Goal: Navigation & Orientation: Find specific page/section

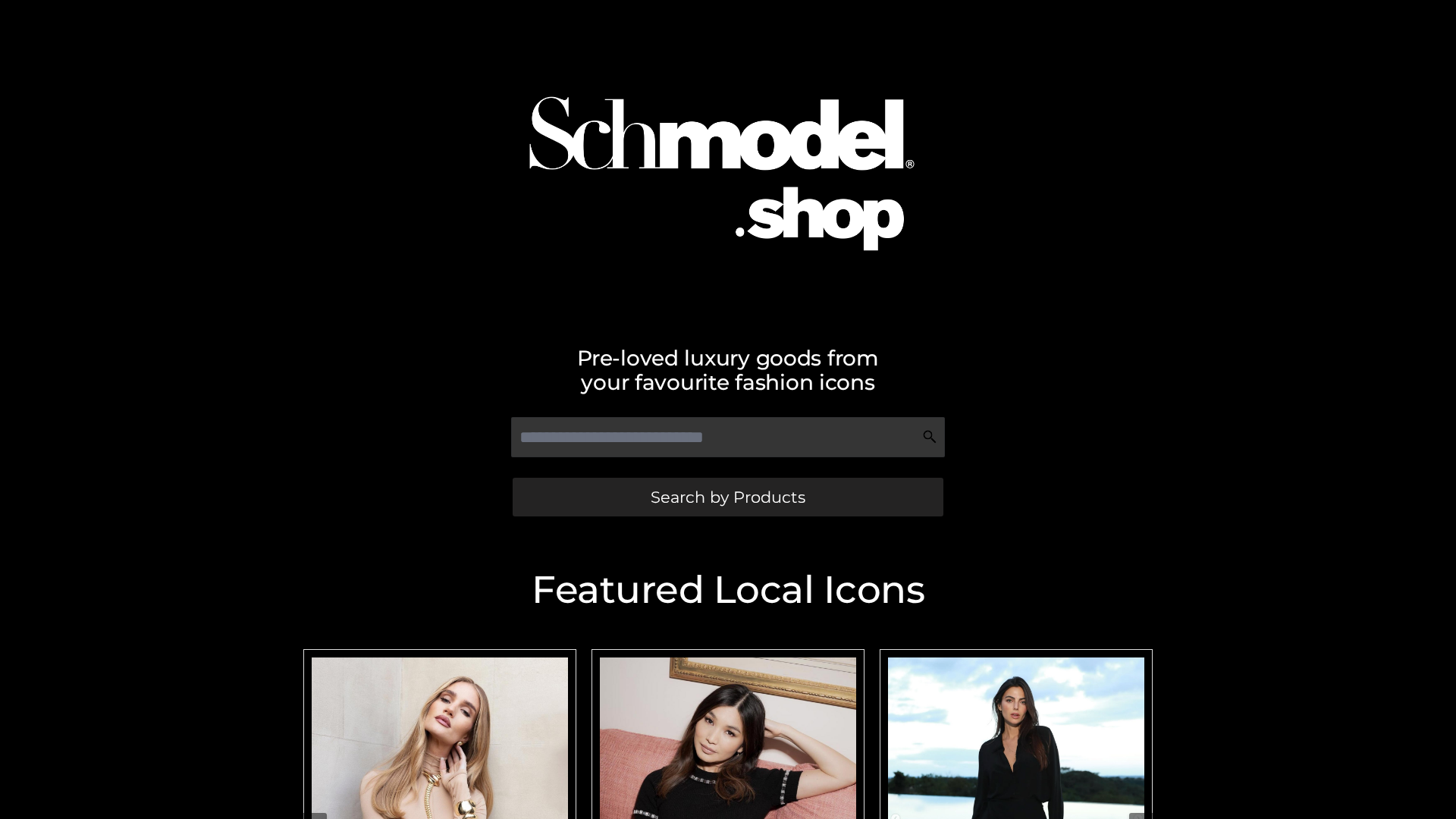
click at [727, 497] on span "Search by Products" at bounding box center [727, 497] width 155 height 16
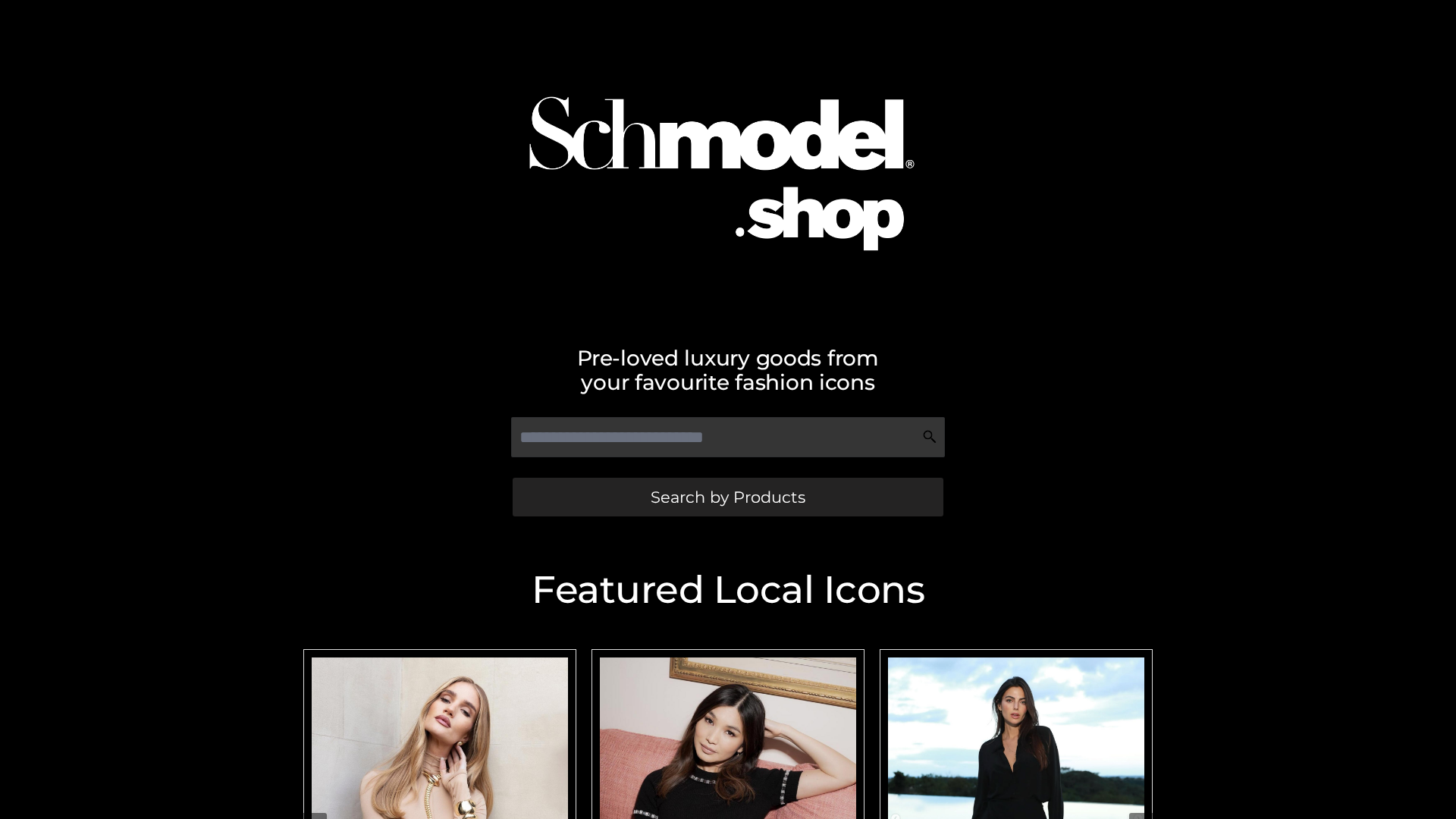
click at [727, 497] on span "Search by Products" at bounding box center [727, 497] width 155 height 16
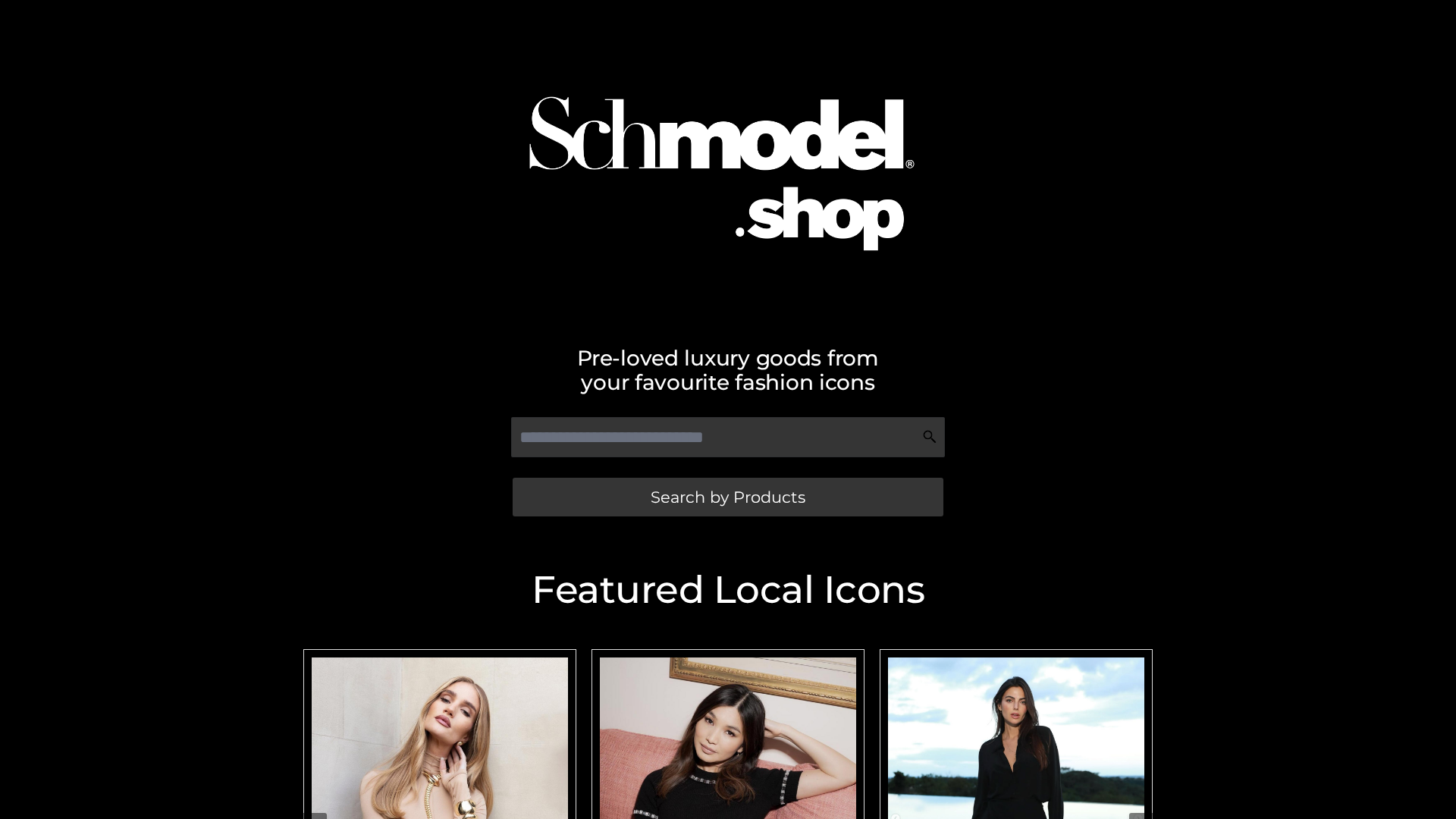
click at [727, 497] on span "Search by Products" at bounding box center [727, 497] width 155 height 16
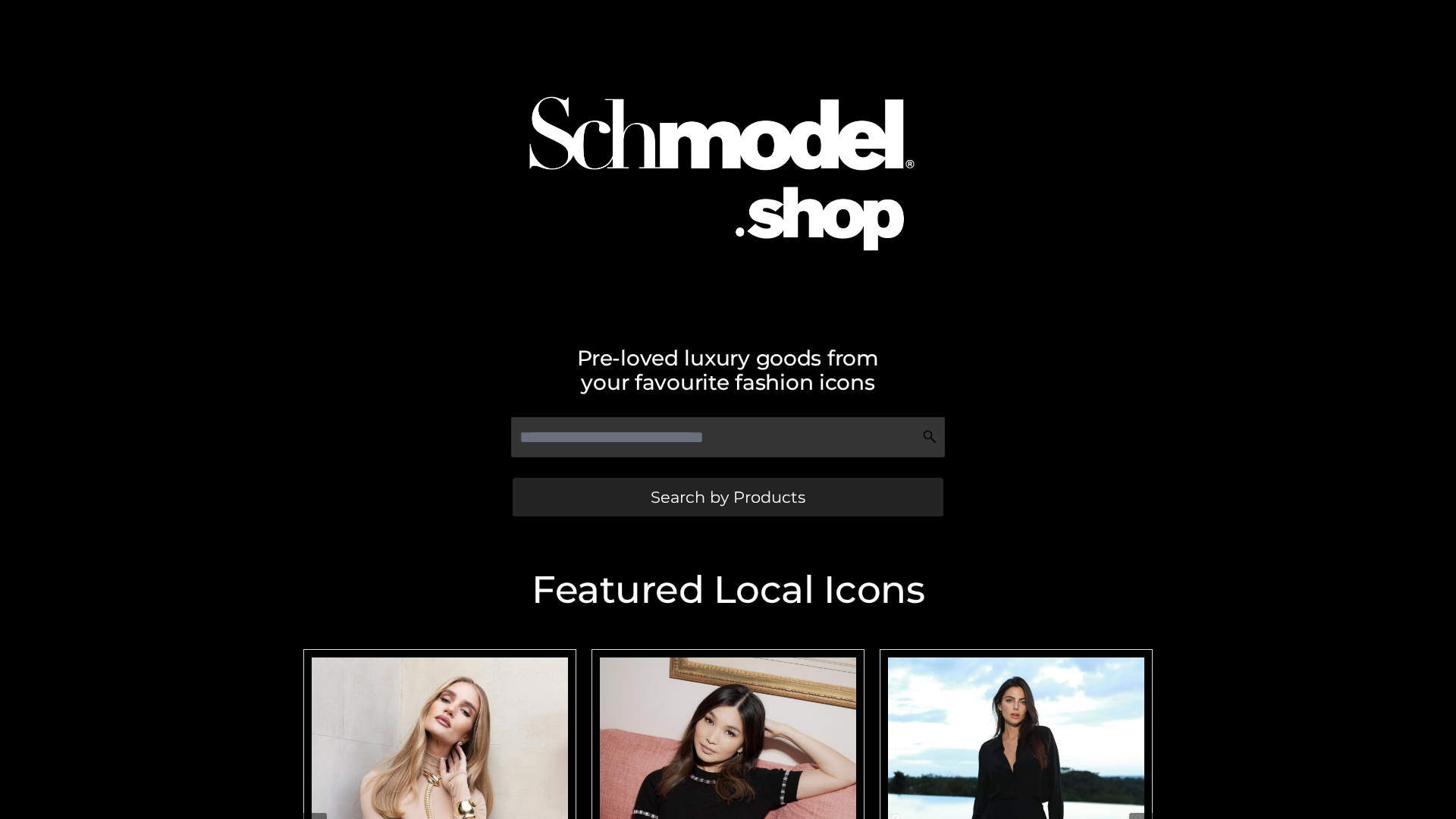
click at [727, 497] on span "Search by Products" at bounding box center [727, 497] width 155 height 16
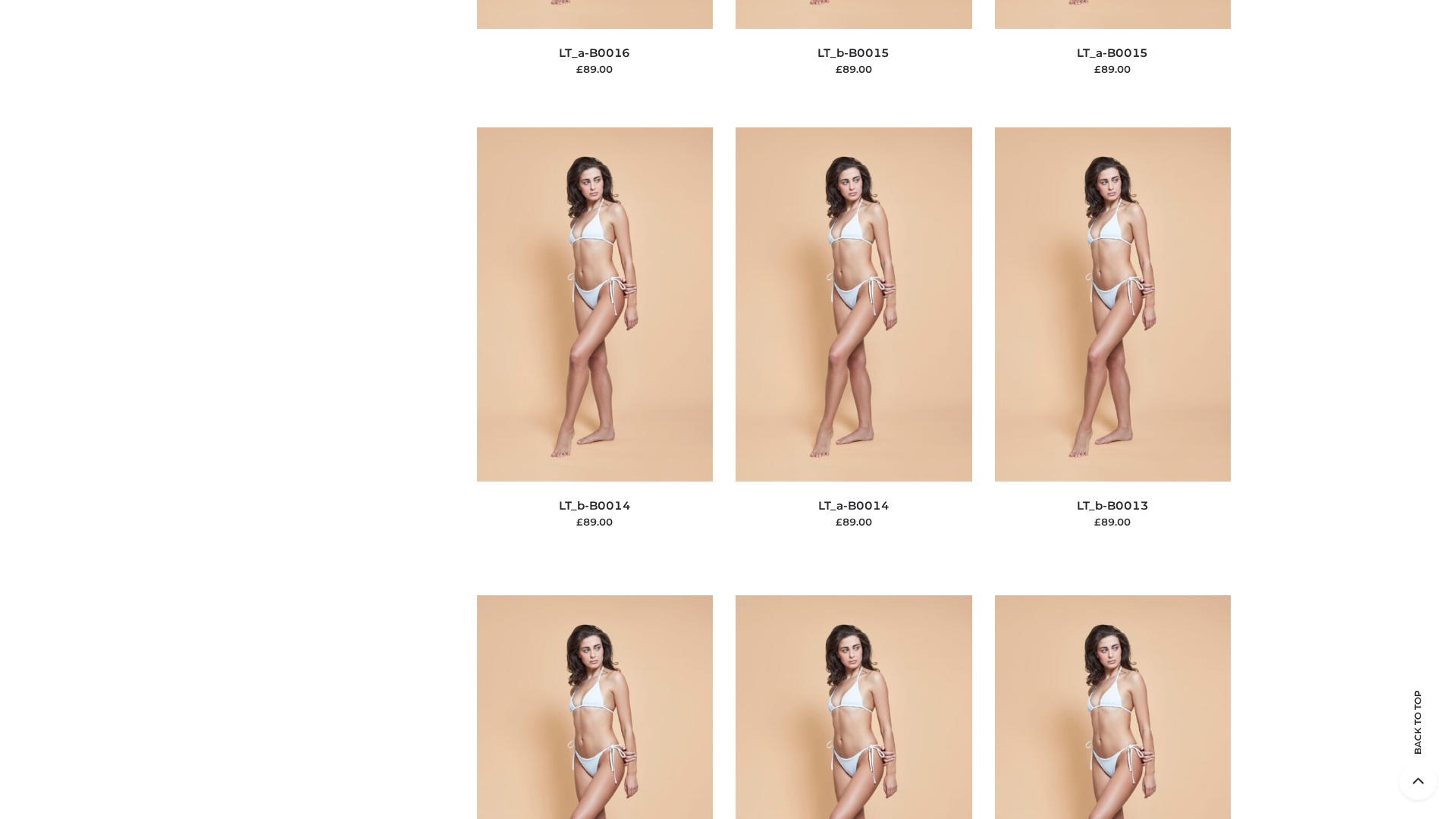
scroll to position [6809, 0]
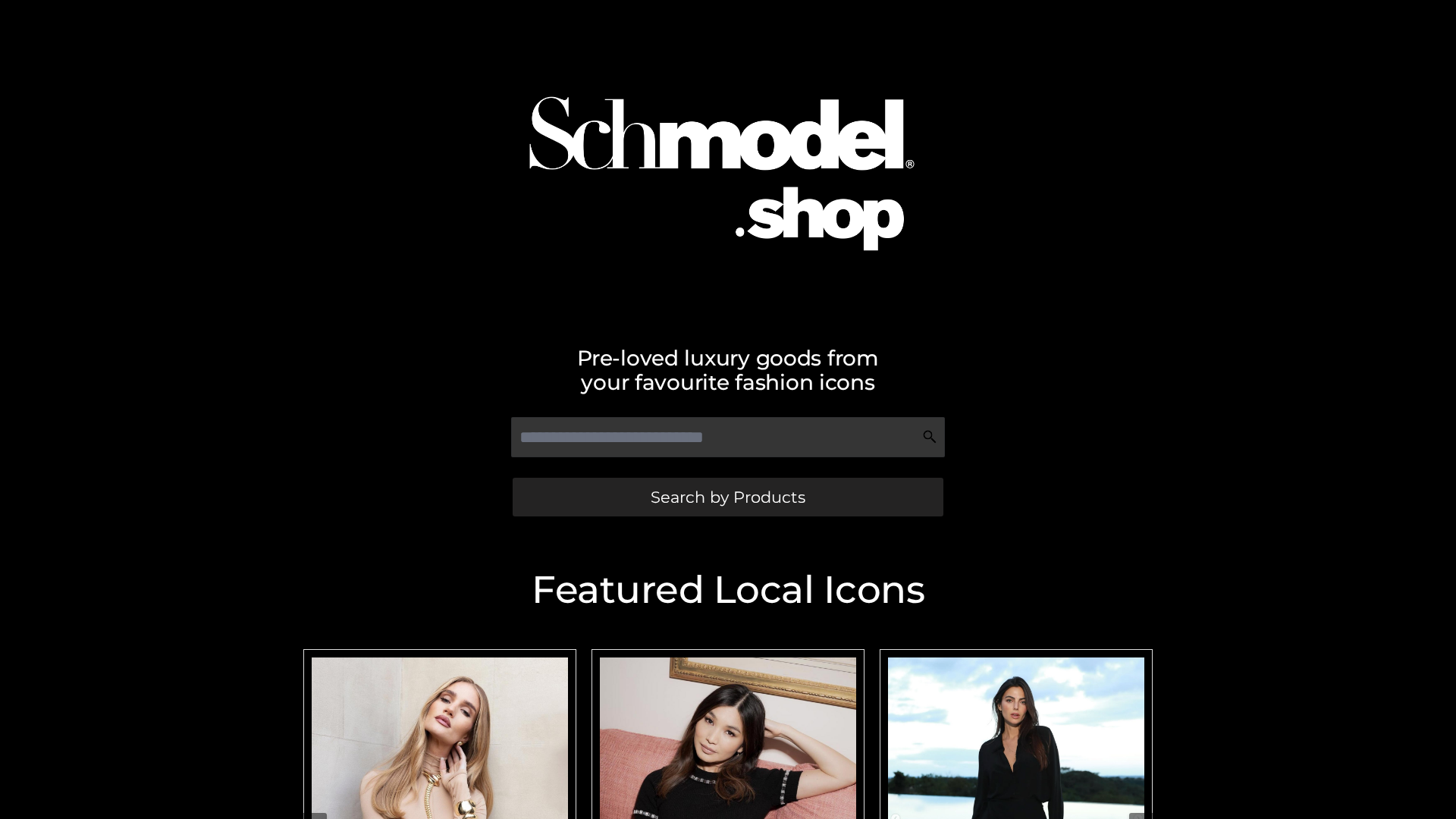
click at [727, 497] on span "Search by Products" at bounding box center [727, 497] width 155 height 16
